Goal: Task Accomplishment & Management: Manage account settings

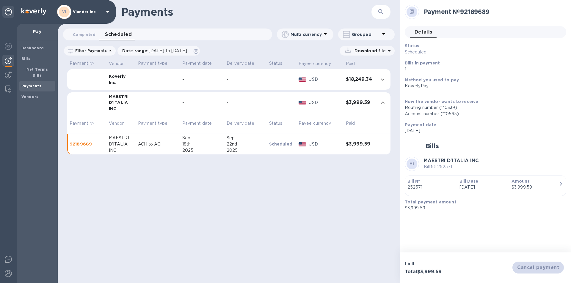
click at [148, 79] on td at bounding box center [158, 79] width 44 height 21
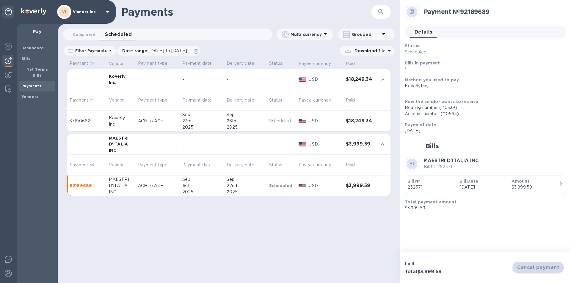
click at [107, 13] on icon at bounding box center [107, 11] width 7 height 7
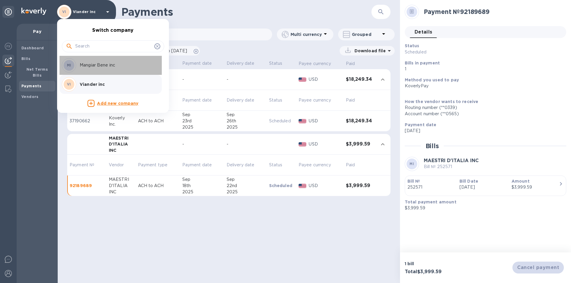
click at [109, 67] on p "Mangiar Bene inc" at bounding box center [117, 65] width 75 height 6
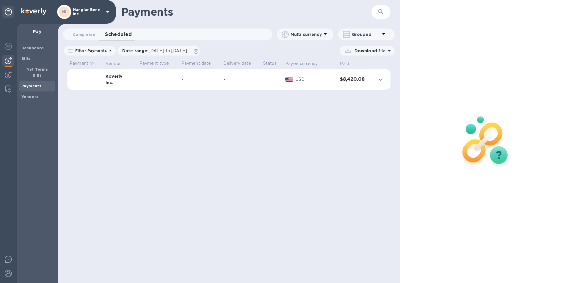
click at [121, 34] on span "Scheduled 0" at bounding box center [118, 34] width 27 height 8
click at [240, 85] on td "-" at bounding box center [241, 79] width 40 height 21
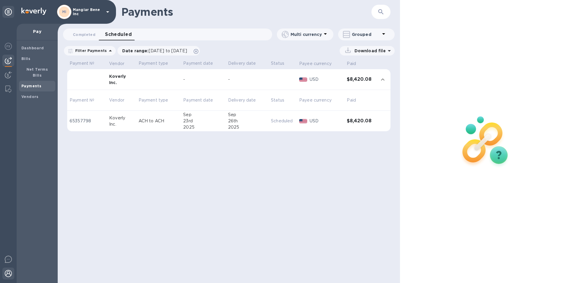
click at [9, 274] on img at bounding box center [8, 273] width 7 height 7
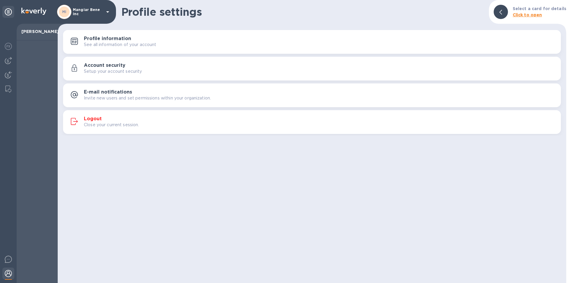
click at [93, 118] on h3 "Logout" at bounding box center [93, 119] width 18 height 6
